Goal: Task Accomplishment & Management: Manage account settings

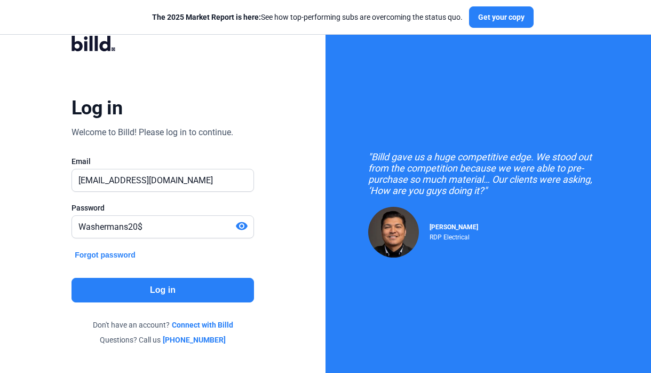
click at [191, 285] on button "Log in" at bounding box center [163, 290] width 183 height 25
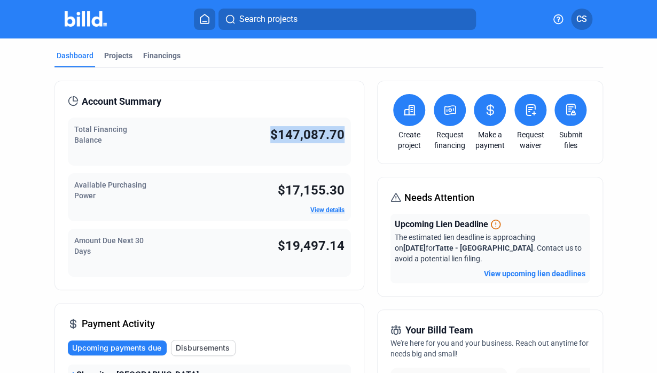
drag, startPoint x: 271, startPoint y: 135, endPoint x: 343, endPoint y: 133, distance: 72.1
click at [343, 133] on div "Total Financing Balance $147,087.70" at bounding box center [210, 141] width 284 height 48
drag, startPoint x: 343, startPoint y: 133, endPoint x: 324, endPoint y: 130, distance: 19.4
click at [324, 130] on span "$147,087.70" at bounding box center [307, 134] width 74 height 15
click at [122, 55] on div "Projects" at bounding box center [118, 55] width 28 height 11
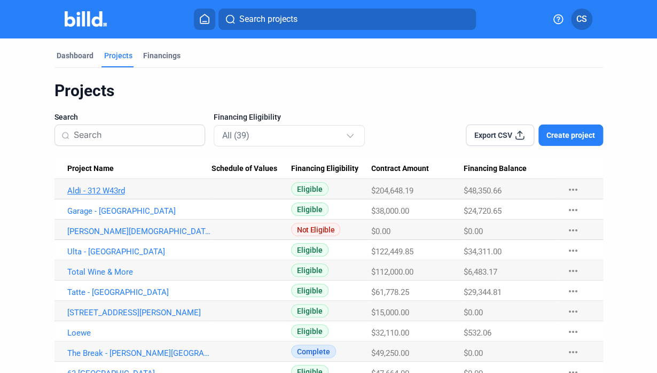
click at [98, 187] on link "Aldi - 312 W43rd" at bounding box center [139, 191] width 144 height 10
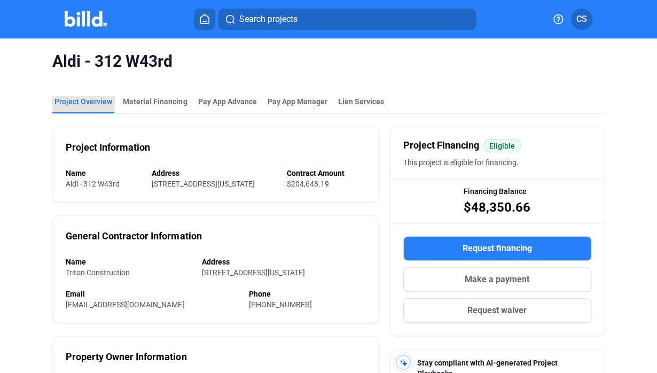
click at [81, 101] on div "Project Overview" at bounding box center [83, 101] width 58 height 11
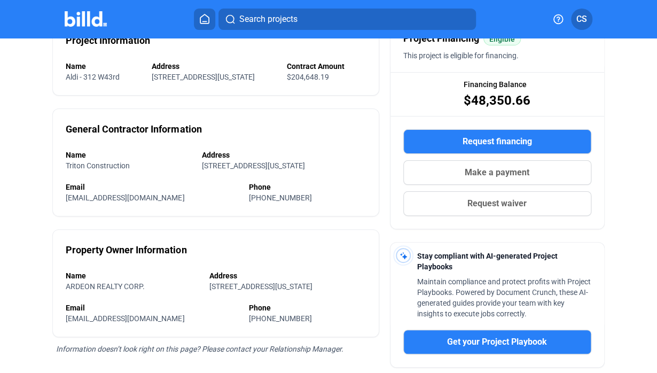
scroll to position [260, 0]
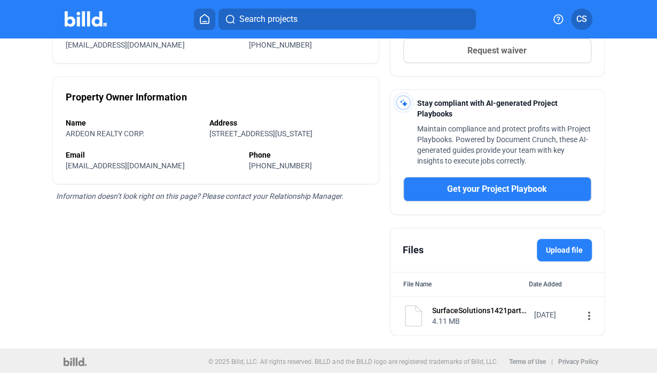
click at [554, 242] on label "Upload file" at bounding box center [564, 250] width 55 height 22
click at [0, 0] on input "Upload file" at bounding box center [0, 0] width 0 height 0
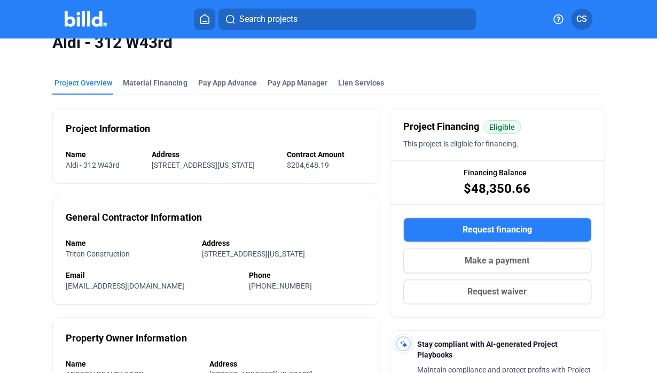
scroll to position [0, 0]
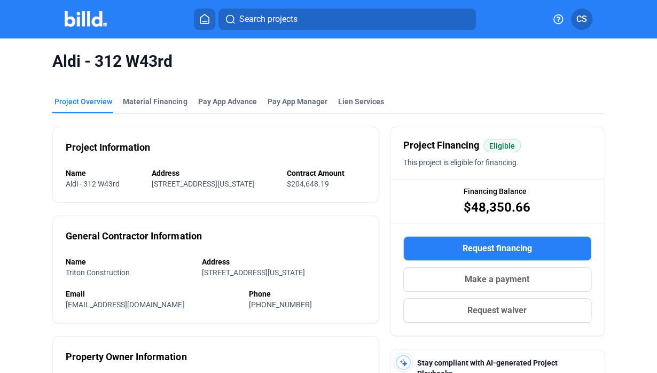
click at [84, 20] on img at bounding box center [86, 18] width 42 height 15
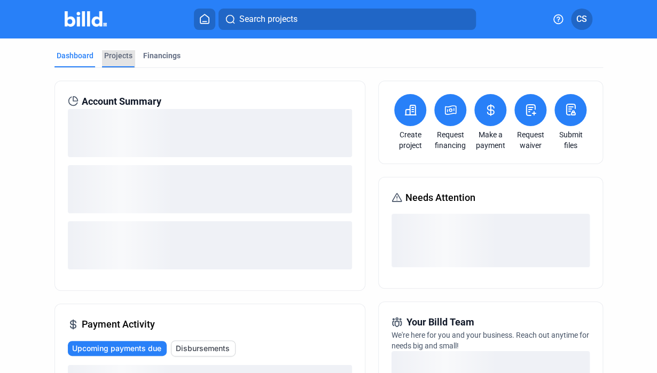
click at [117, 56] on div "Projects" at bounding box center [118, 55] width 28 height 11
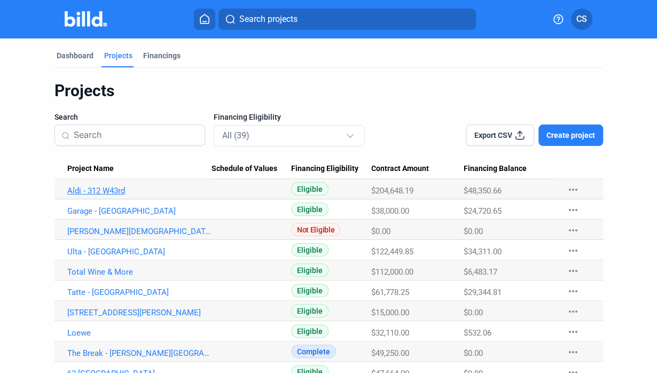
click at [95, 191] on link "Aldi - 312 W43rd" at bounding box center [139, 191] width 144 height 10
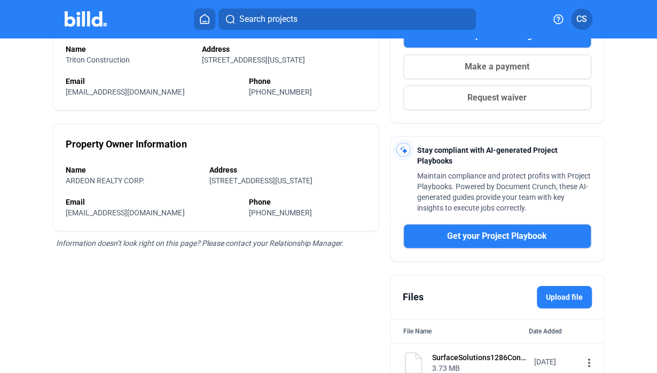
scroll to position [298, 0]
